Goal: Information Seeking & Learning: Learn about a topic

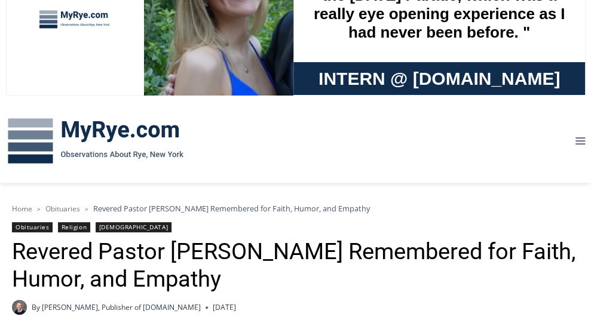
scroll to position [179, 0]
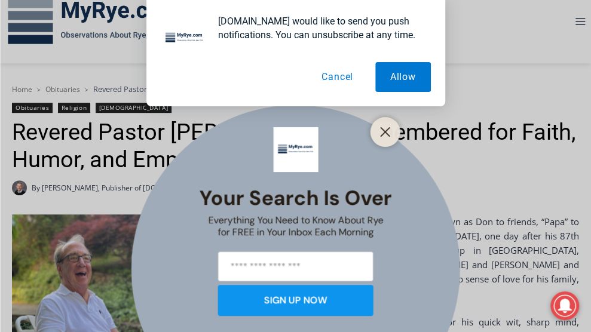
click at [342, 78] on button "Cancel" at bounding box center [337, 77] width 62 height 30
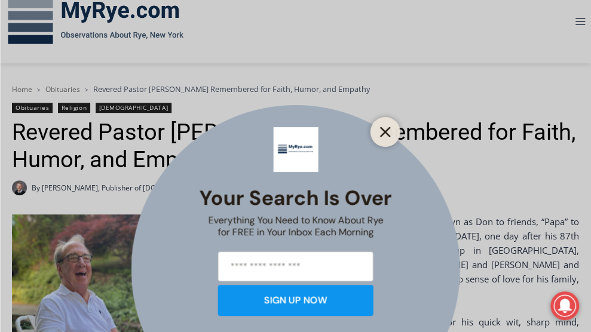
click at [384, 133] on line "Close" at bounding box center [385, 132] width 8 height 8
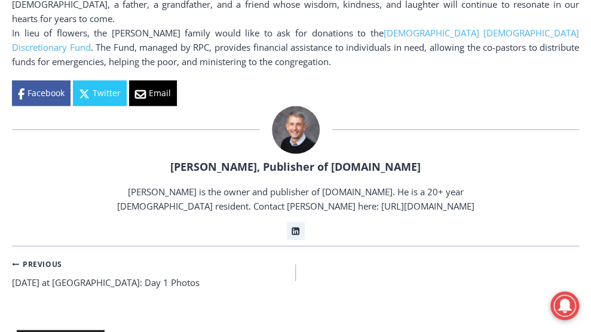
scroll to position [836, 0]
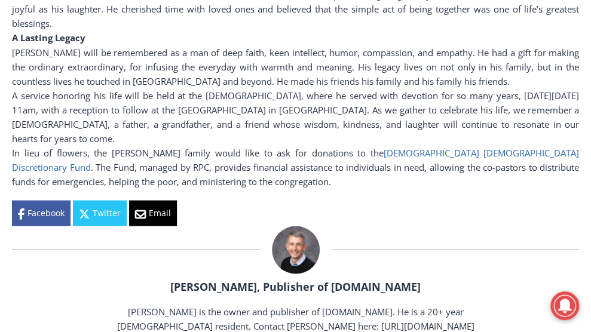
click at [438, 146] on link "[DEMOGRAPHIC_DATA] [DEMOGRAPHIC_DATA] Discretionary Fund" at bounding box center [295, 159] width 567 height 26
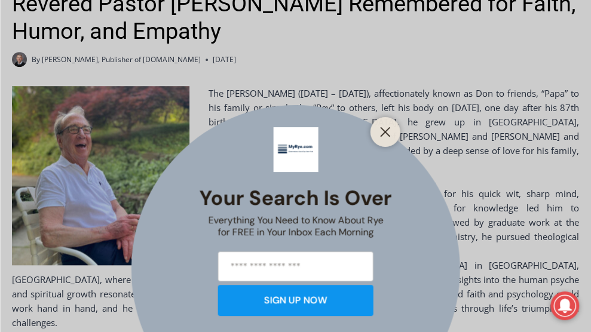
scroll to position [358, 0]
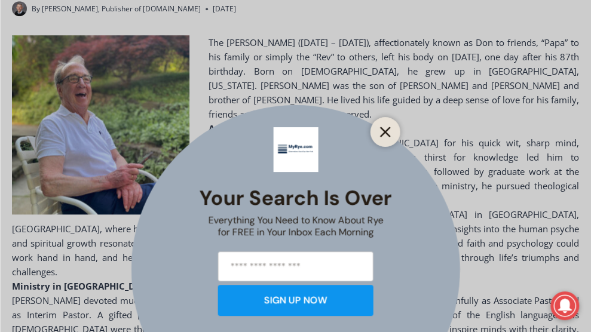
click at [381, 128] on line "Close" at bounding box center [385, 132] width 8 height 8
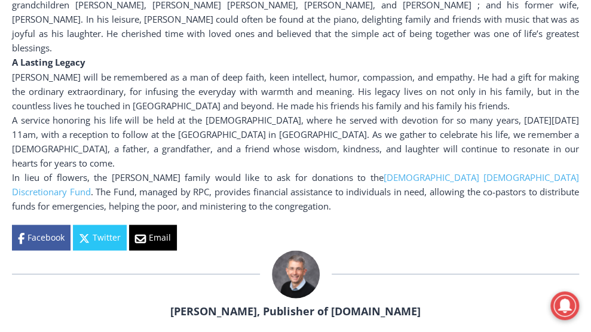
scroll to position [717, 0]
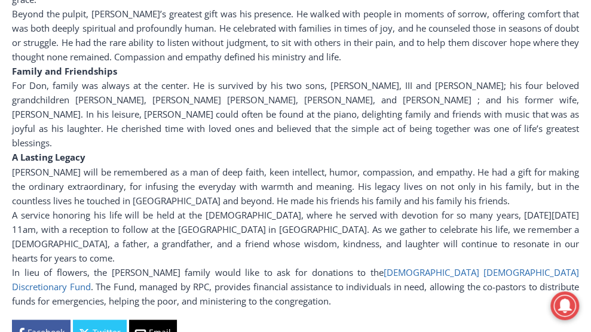
click at [414, 266] on link "[DEMOGRAPHIC_DATA] [DEMOGRAPHIC_DATA] Discretionary Fund" at bounding box center [295, 279] width 567 height 26
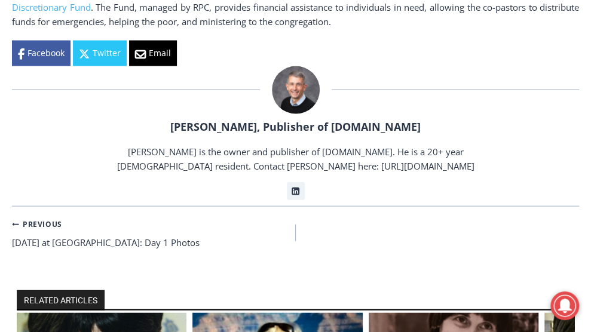
scroll to position [1135, 0]
